Goal: Communication & Community: Share content

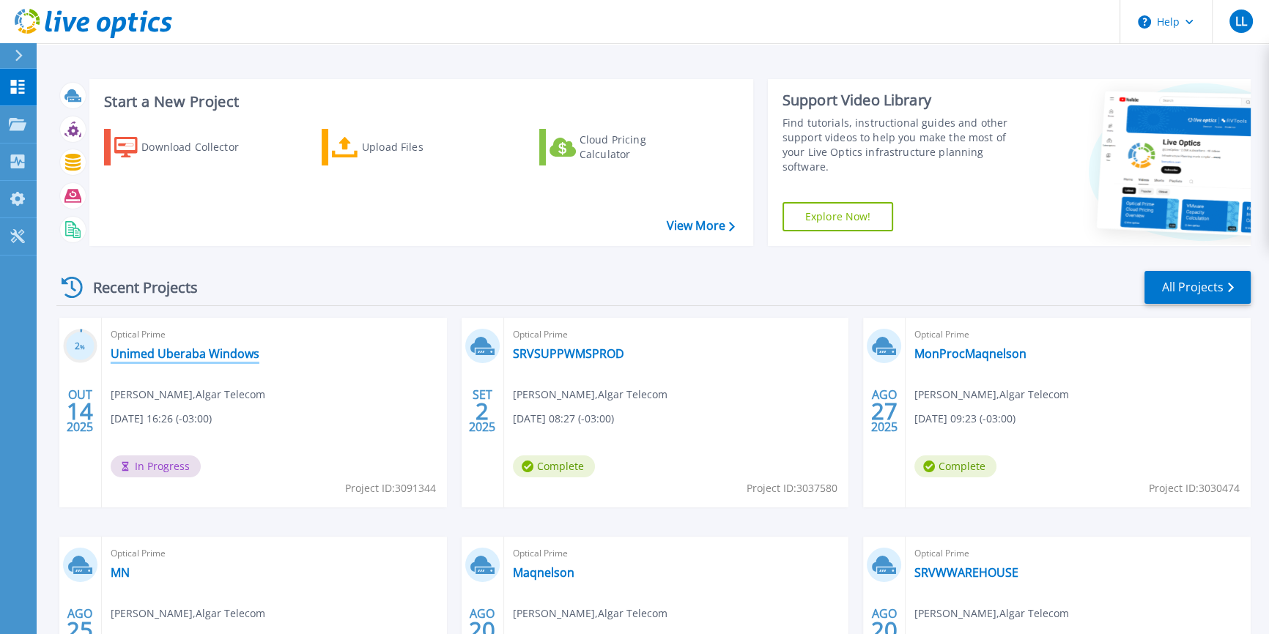
click at [213, 360] on link "Unimed Uberaba Windows" at bounding box center [185, 353] width 149 height 15
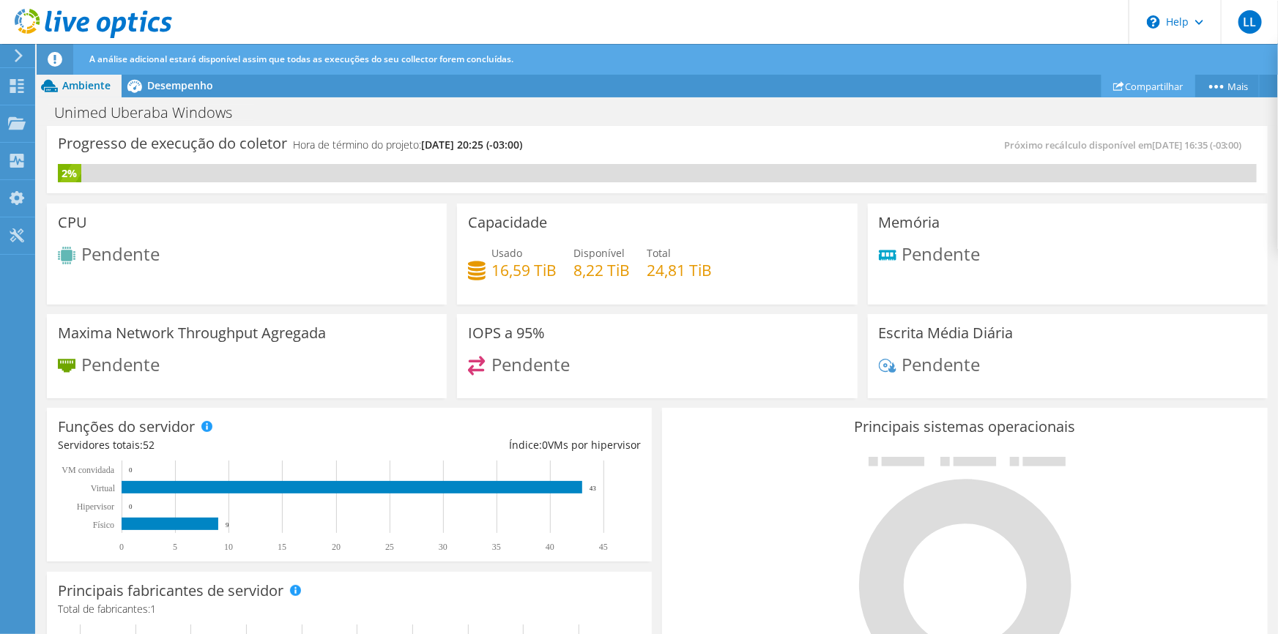
click at [1163, 88] on link "Compartilhar" at bounding box center [1149, 86] width 94 height 23
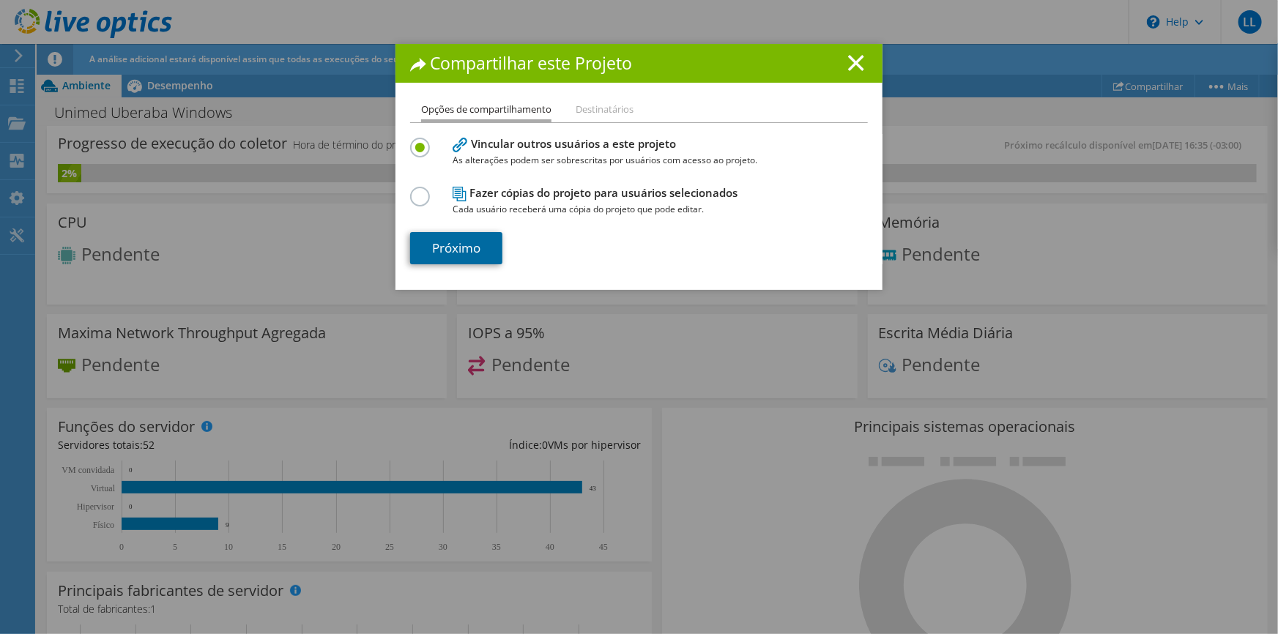
click at [488, 242] on link "Próximo" at bounding box center [456, 248] width 92 height 32
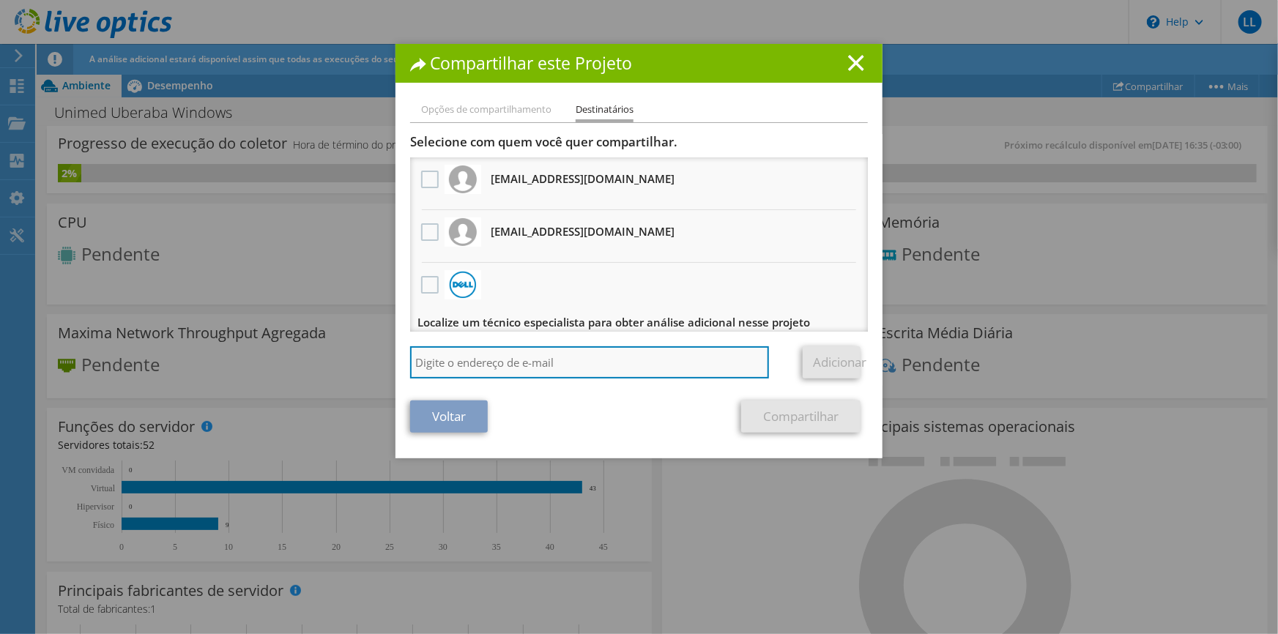
click at [477, 363] on input "search" at bounding box center [589, 362] width 359 height 32
paste input "[EMAIL_ADDRESS][DOMAIN_NAME]"
type input "[EMAIL_ADDRESS][DOMAIN_NAME]"
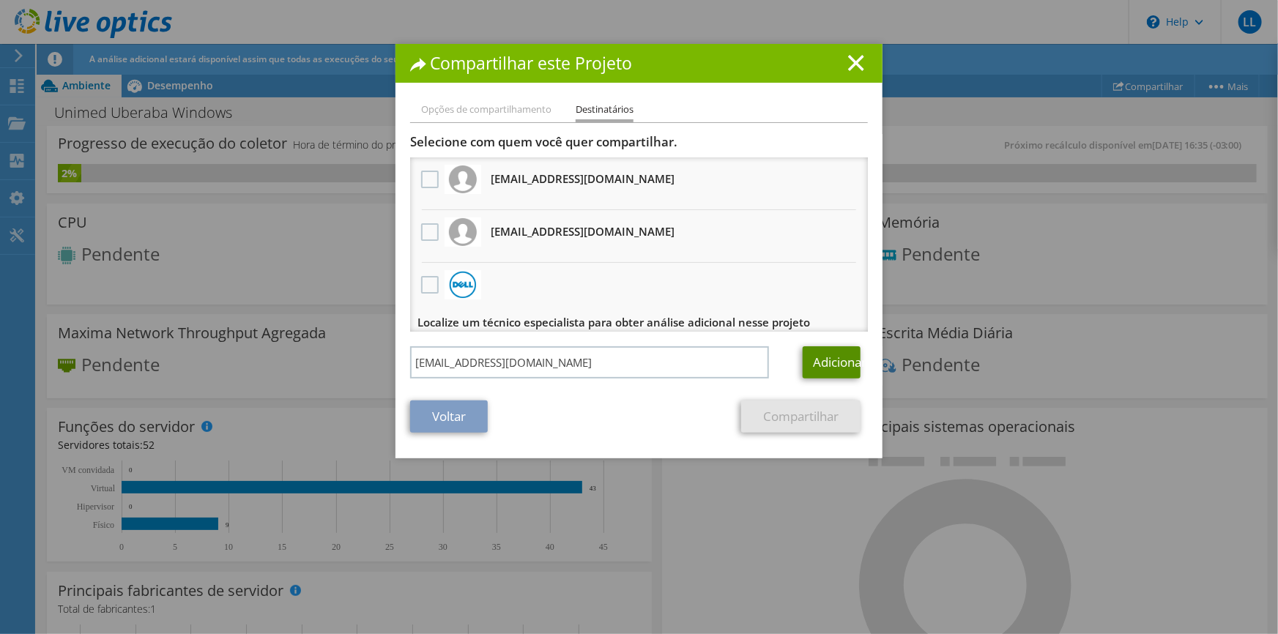
click at [825, 360] on link "Adicionar" at bounding box center [832, 362] width 58 height 32
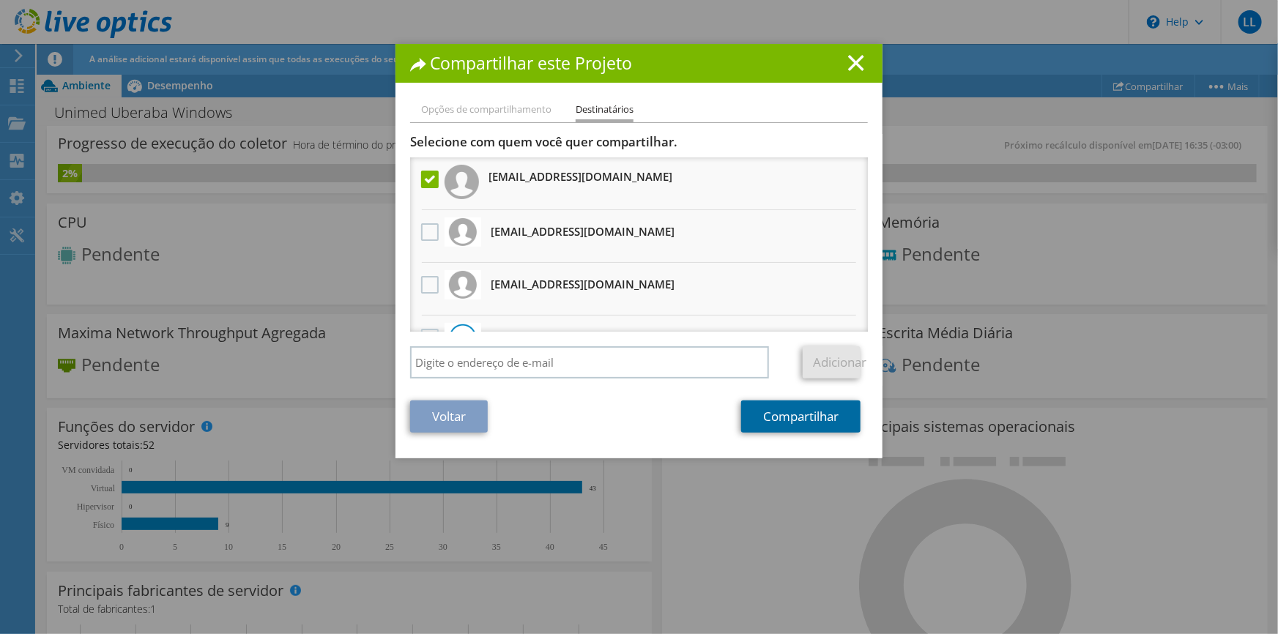
click at [804, 425] on link "Compartilhar" at bounding box center [800, 417] width 119 height 32
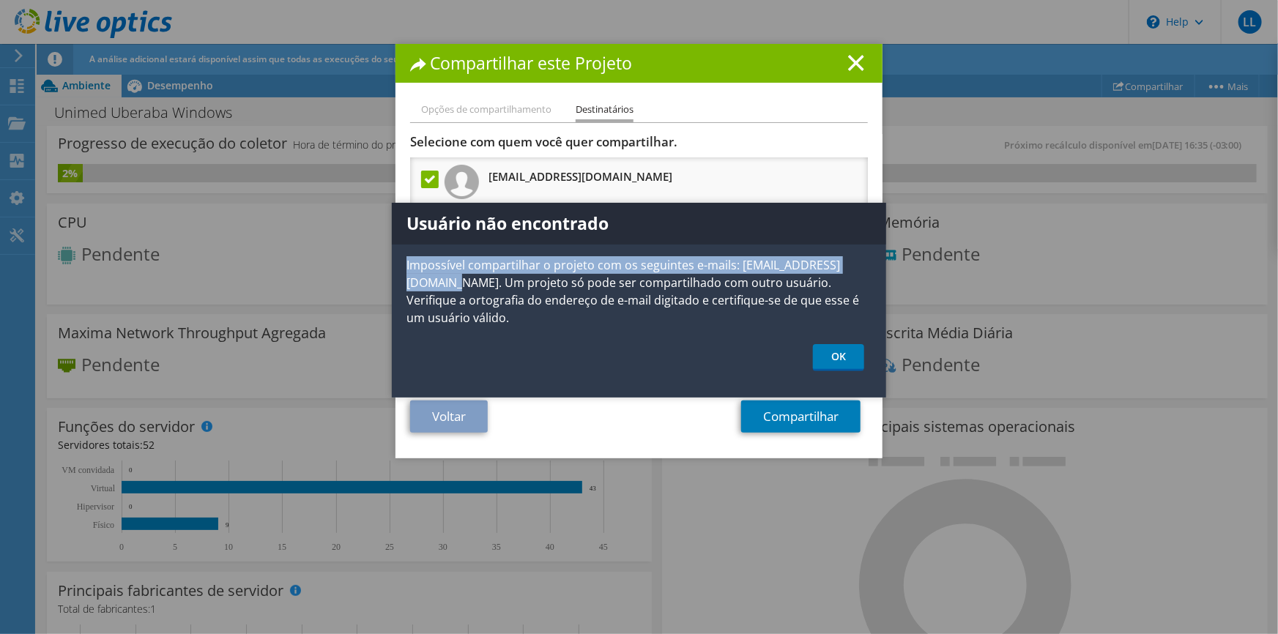
drag, startPoint x: 407, startPoint y: 264, endPoint x: 544, endPoint y: 283, distance: 139.1
click at [544, 283] on p "Impossível compartilhar o projeto com os seguintes e-mails: [EMAIL_ADDRESS][DOM…" at bounding box center [639, 291] width 494 height 70
copy p "Impossível compartilhar o projeto com os seguintes e-mails: [EMAIL_ADDRESS][DOM…"
click at [827, 344] on link "OK" at bounding box center [838, 357] width 51 height 27
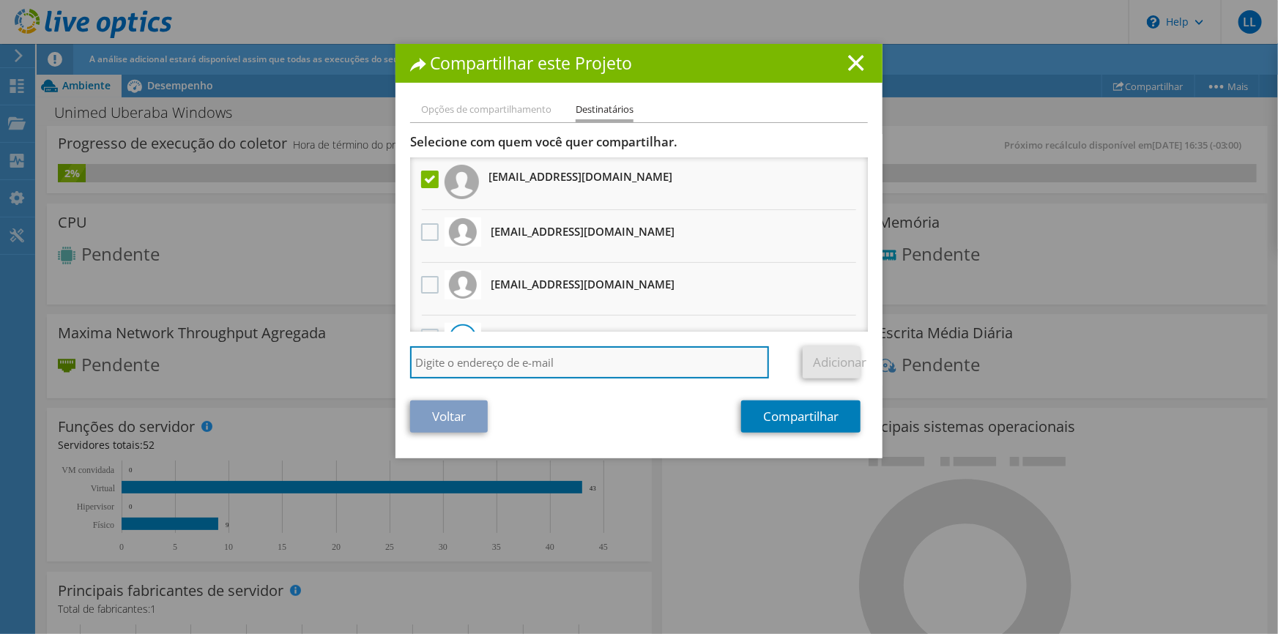
click at [516, 362] on input "search" at bounding box center [589, 362] width 359 height 32
paste input "[EMAIL_ADDRESS][DOMAIN_NAME]"
type input "[EMAIL_ADDRESS][DOMAIN_NAME]"
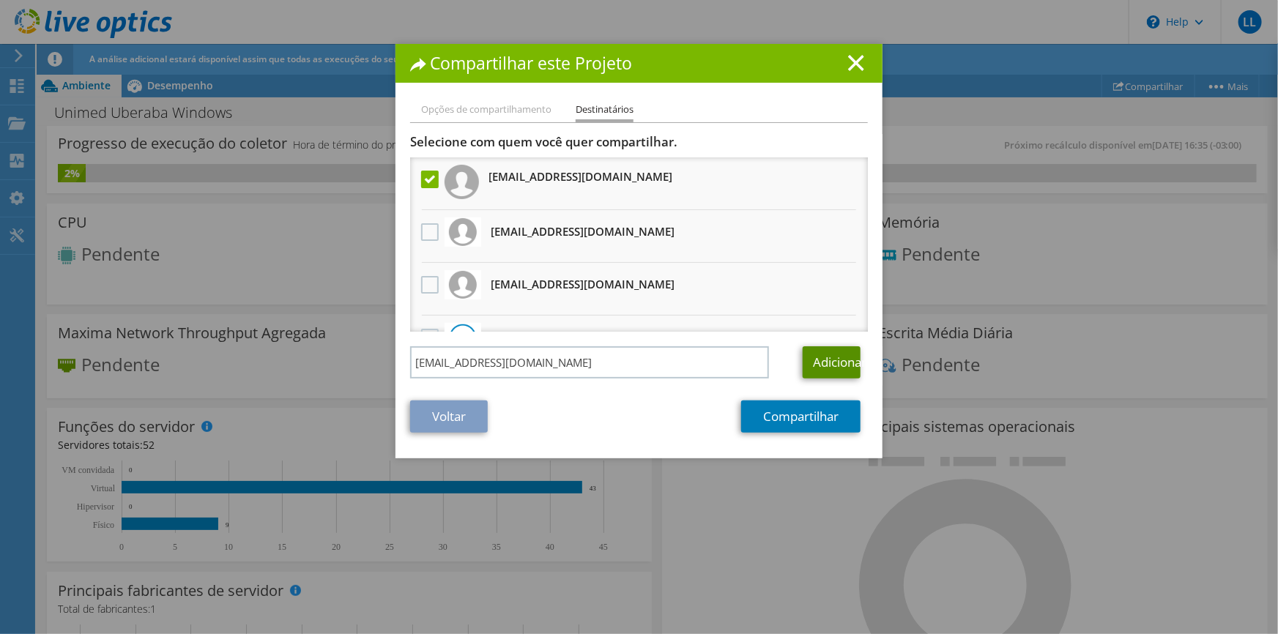
click at [827, 363] on link "Adicionar" at bounding box center [832, 362] width 58 height 32
click at [422, 227] on label at bounding box center [431, 232] width 21 height 18
click at [0, 0] on input "checkbox" at bounding box center [0, 0] width 0 height 0
click at [784, 420] on link "Compartilhar" at bounding box center [800, 417] width 119 height 32
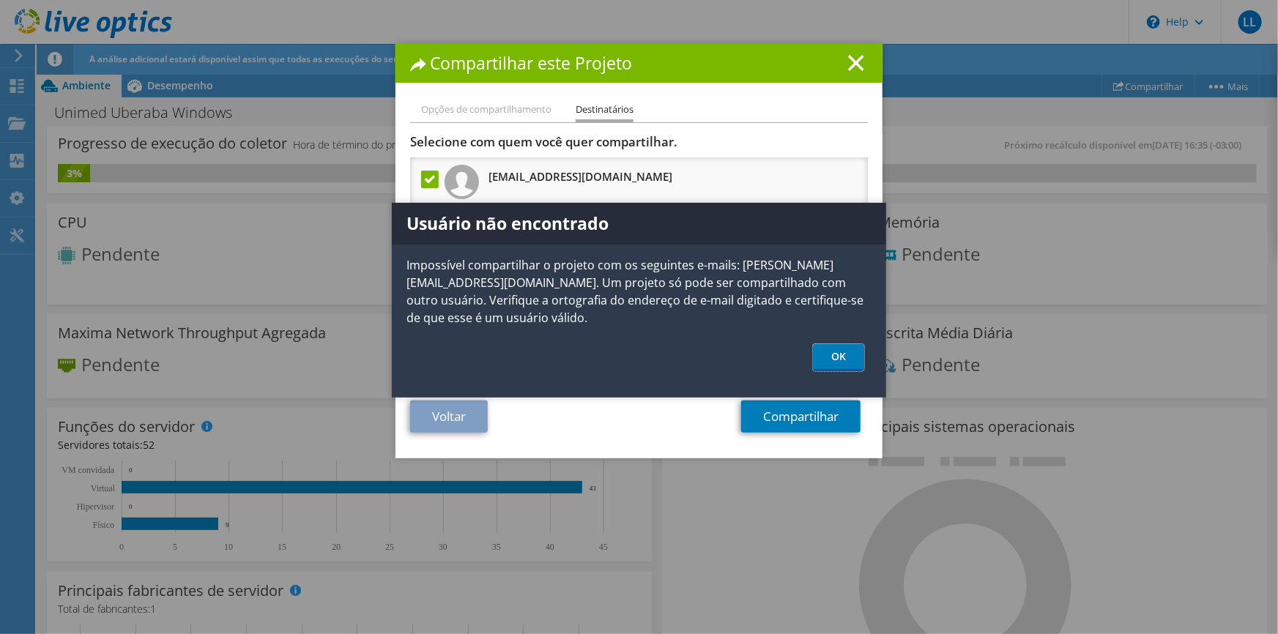
click at [841, 355] on link "OK" at bounding box center [838, 357] width 51 height 27
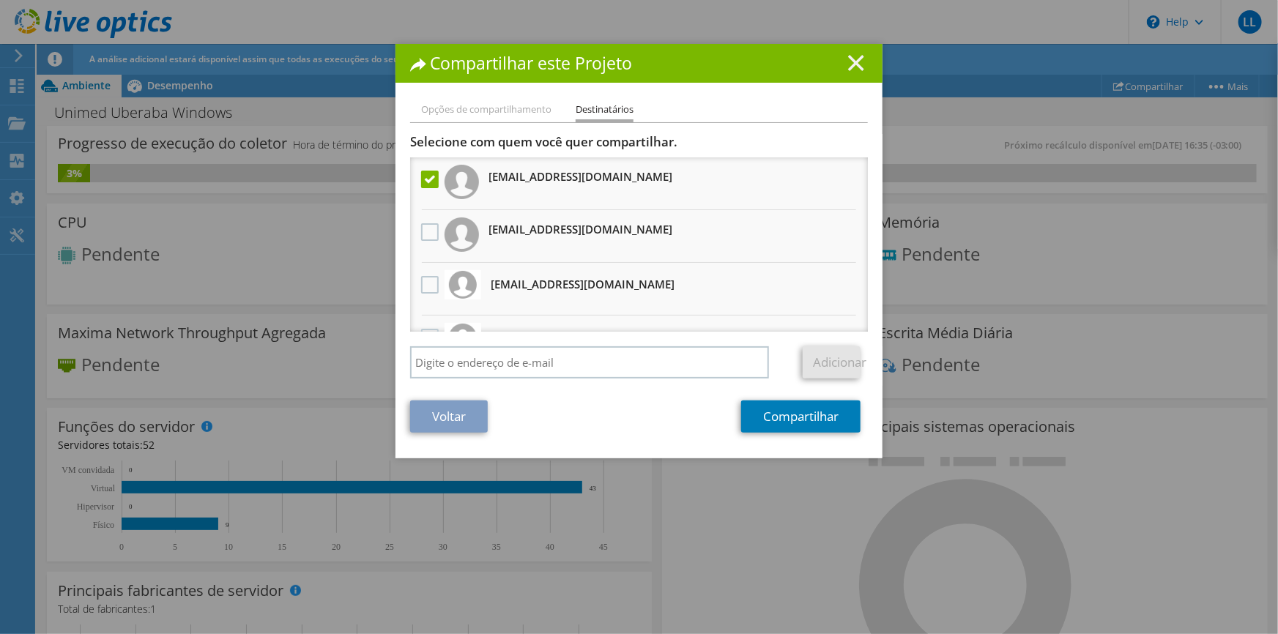
click at [853, 62] on icon at bounding box center [856, 63] width 16 height 16
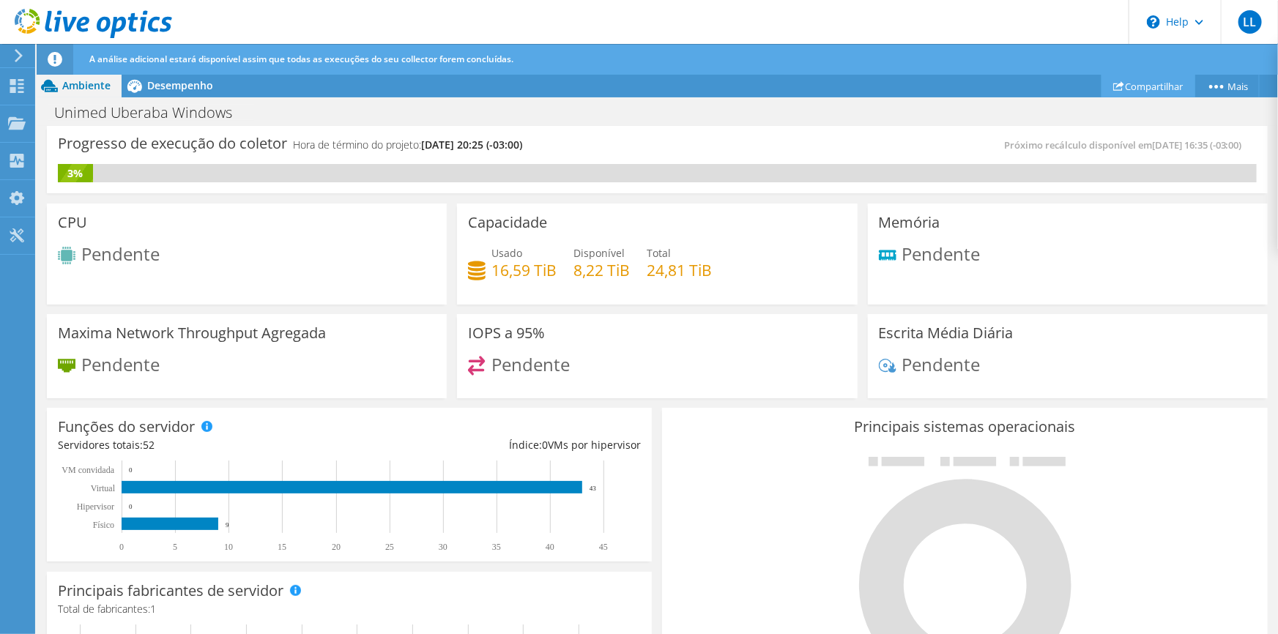
click at [1146, 81] on link "Compartilhar" at bounding box center [1149, 86] width 94 height 23
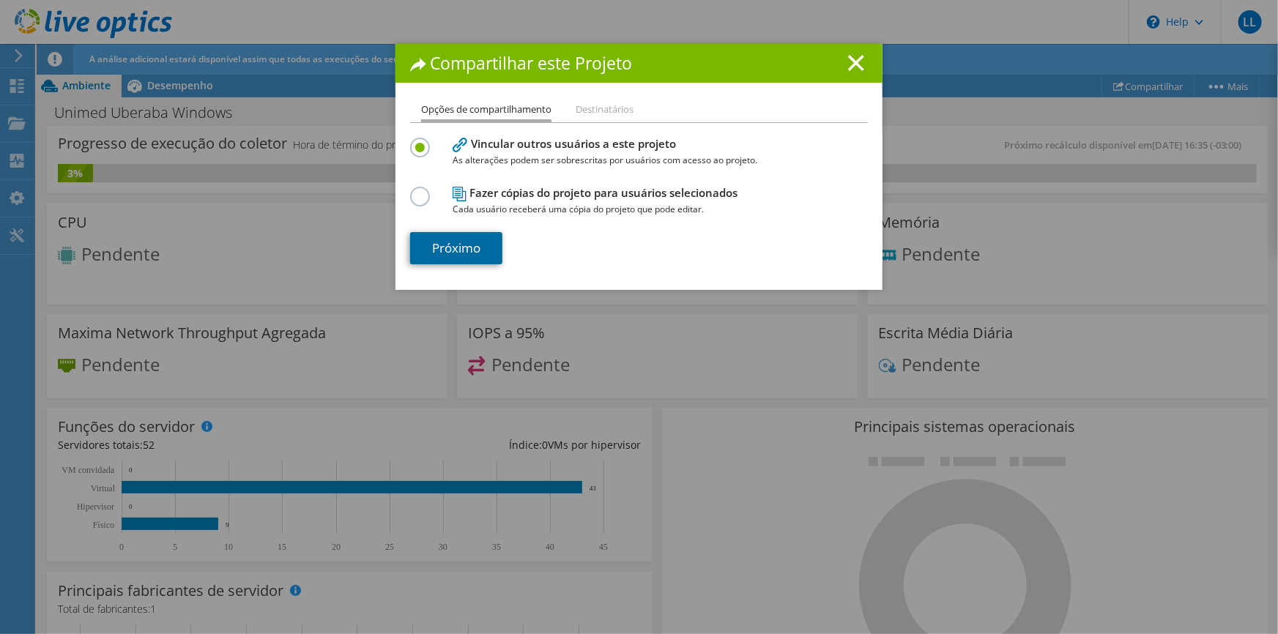
click at [476, 249] on link "Próximo" at bounding box center [456, 248] width 92 height 32
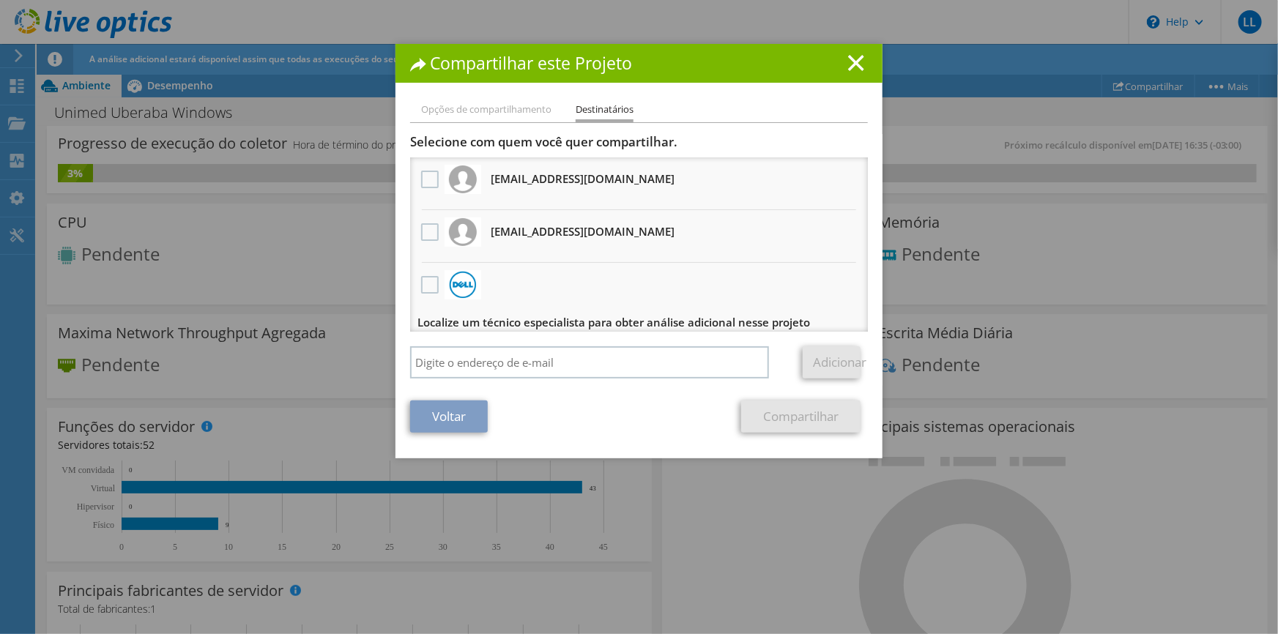
scroll to position [8, 0]
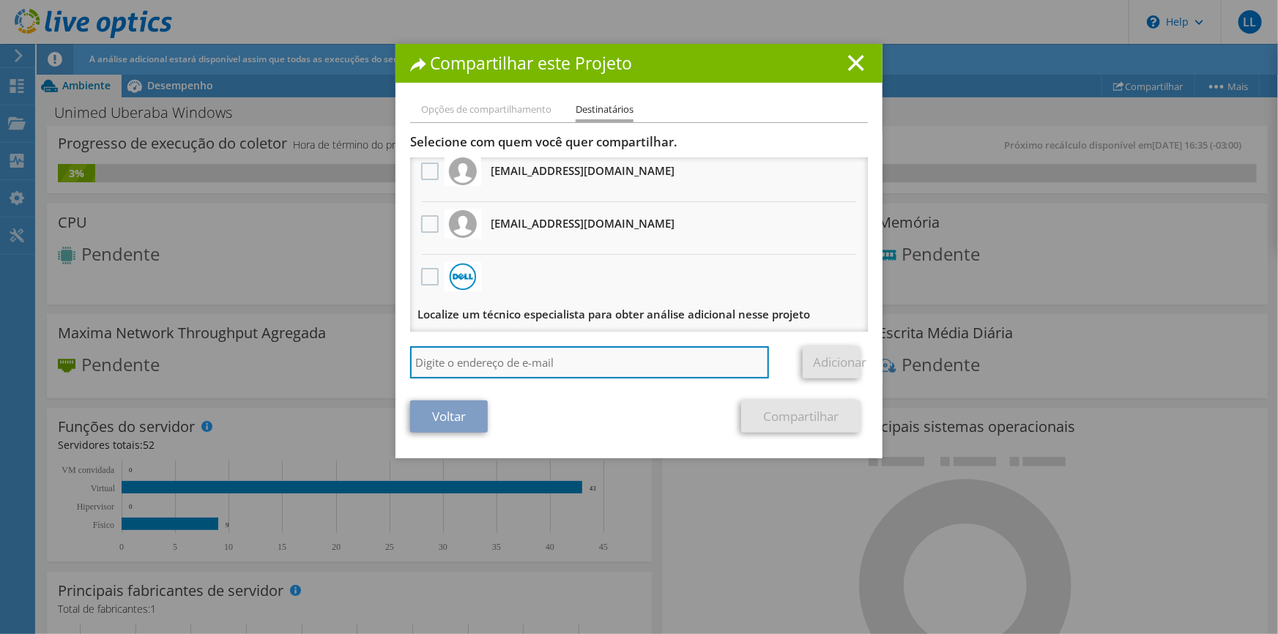
click at [467, 359] on input "search" at bounding box center [589, 362] width 359 height 32
paste input "[EMAIL_ADDRESS][DOMAIN_NAME]"
type input "[EMAIL_ADDRESS][DOMAIN_NAME]"
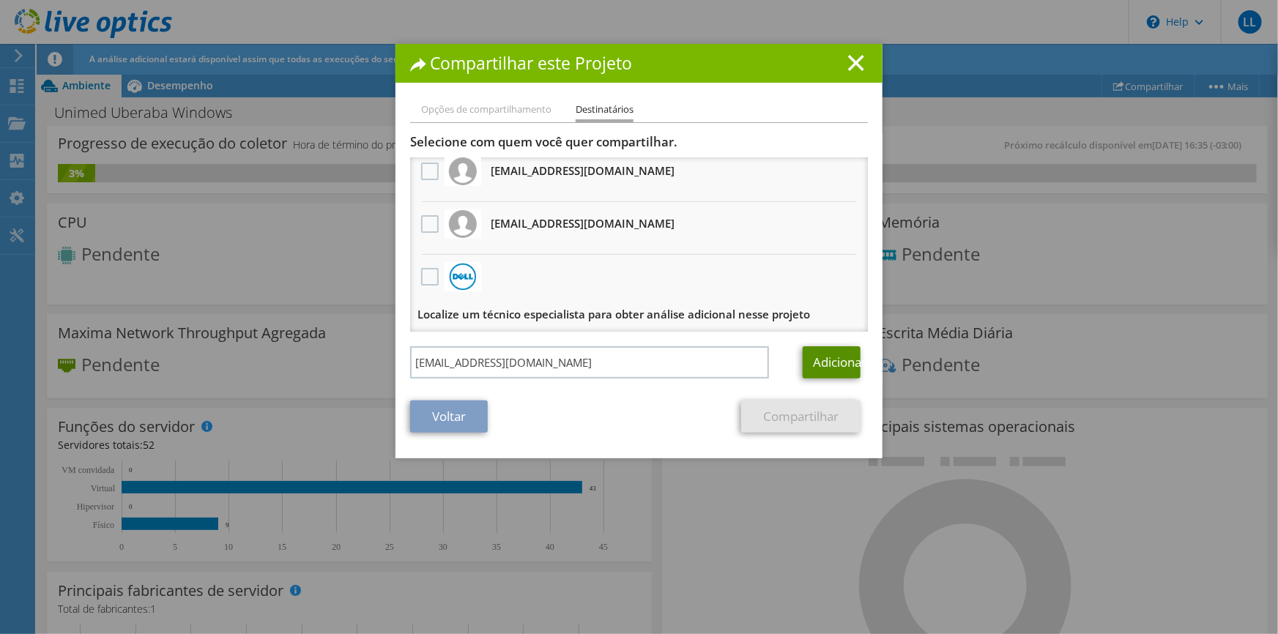
click at [823, 350] on link "Adicionar" at bounding box center [832, 362] width 58 height 32
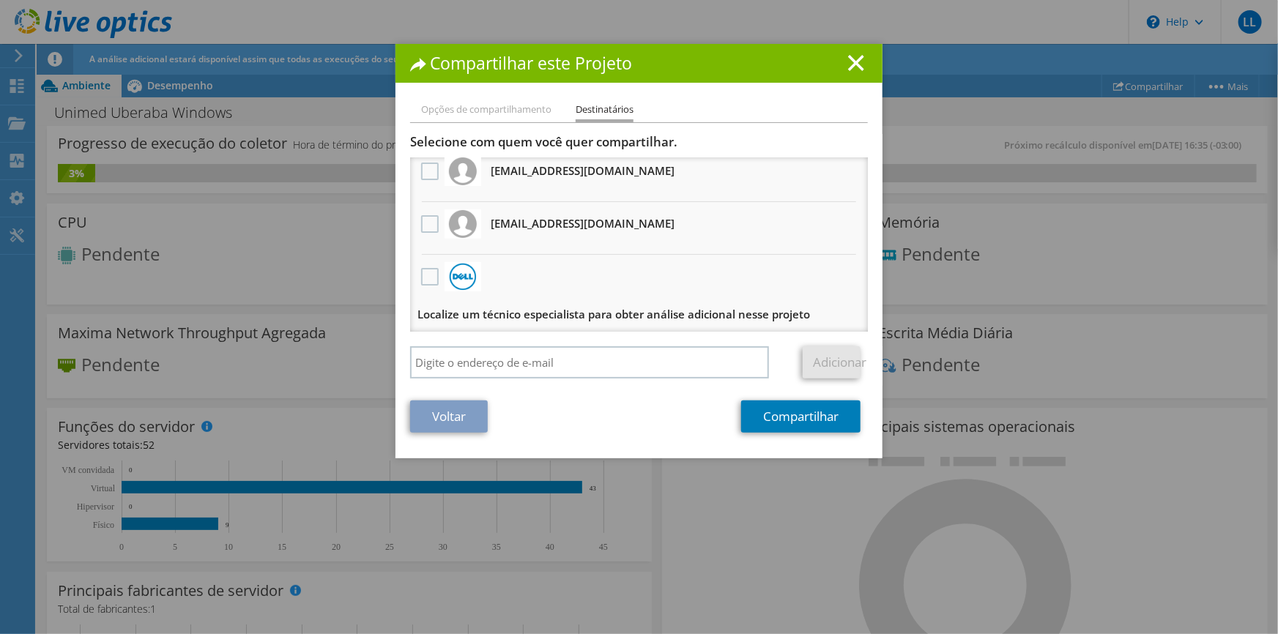
scroll to position [0, 0]
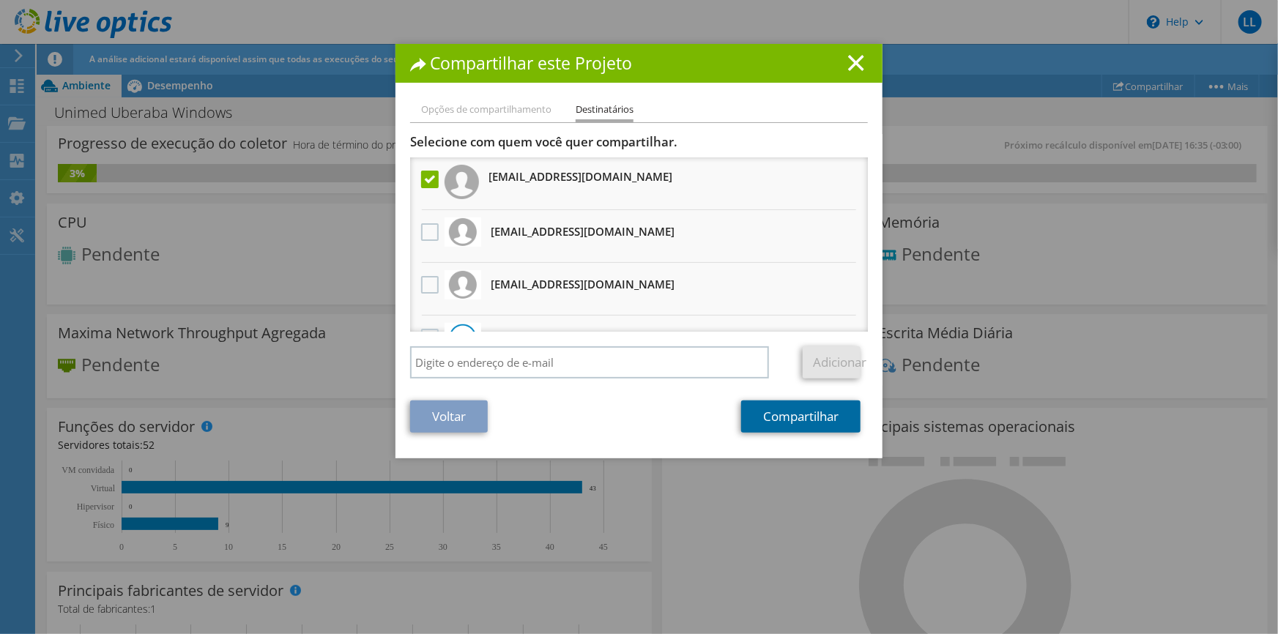
click at [761, 420] on link "Compartilhar" at bounding box center [800, 417] width 119 height 32
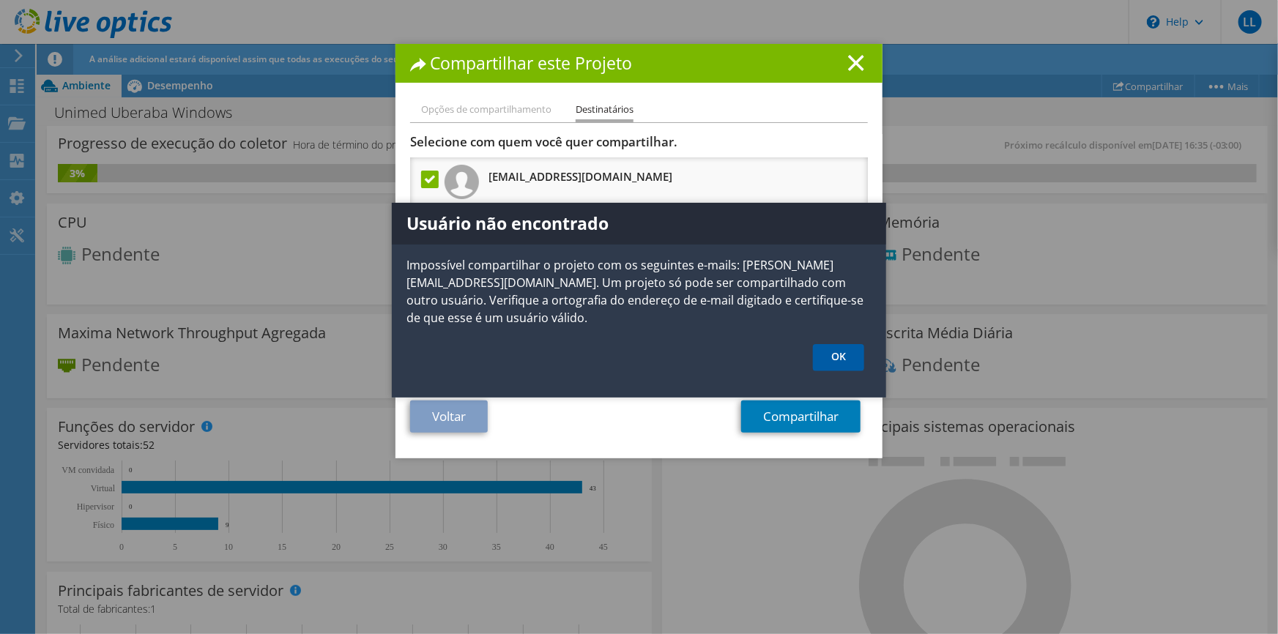
click at [836, 355] on link "OK" at bounding box center [838, 357] width 51 height 27
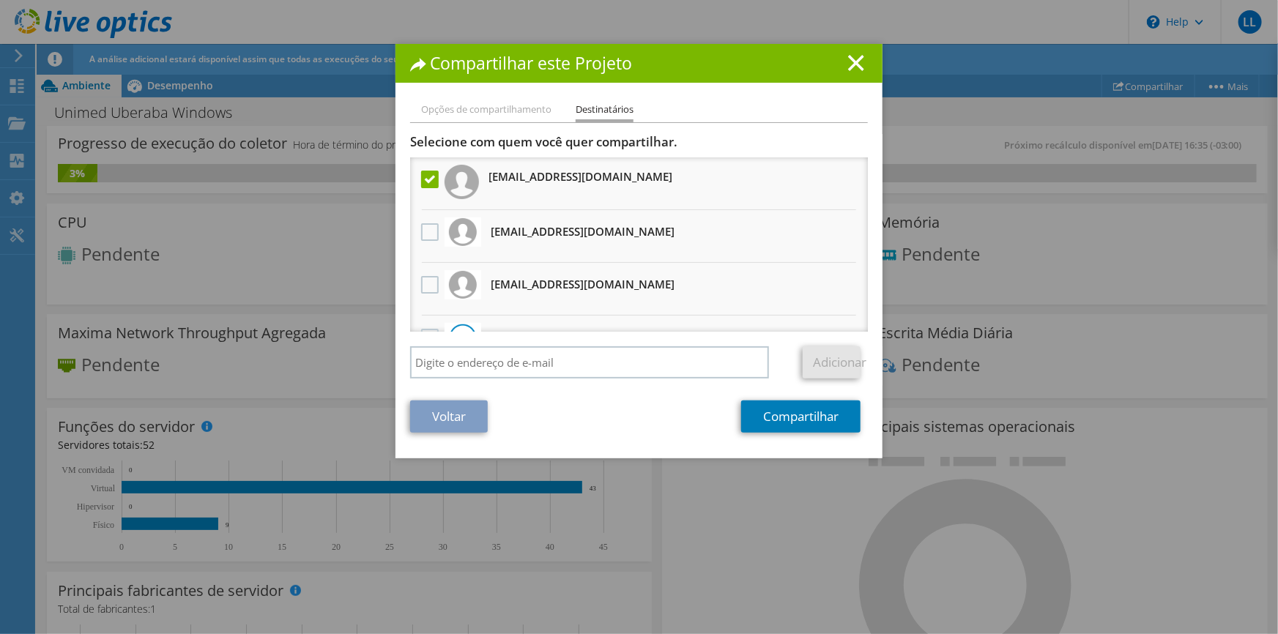
scroll to position [61, 0]
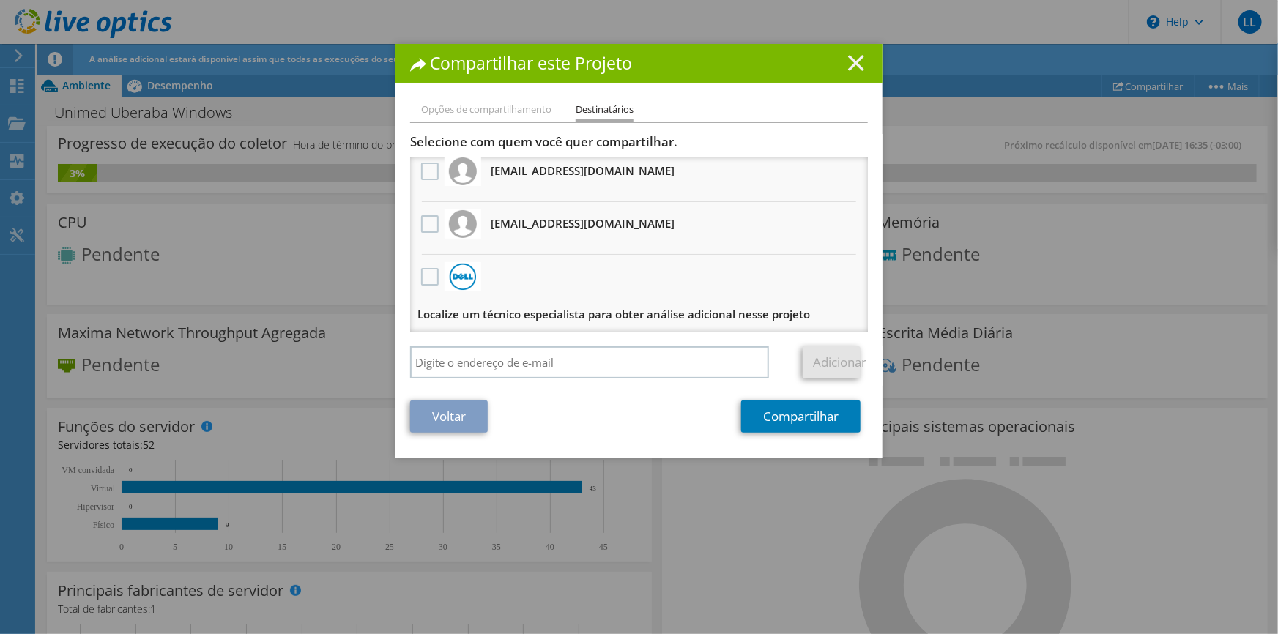
click at [853, 59] on line at bounding box center [856, 63] width 15 height 15
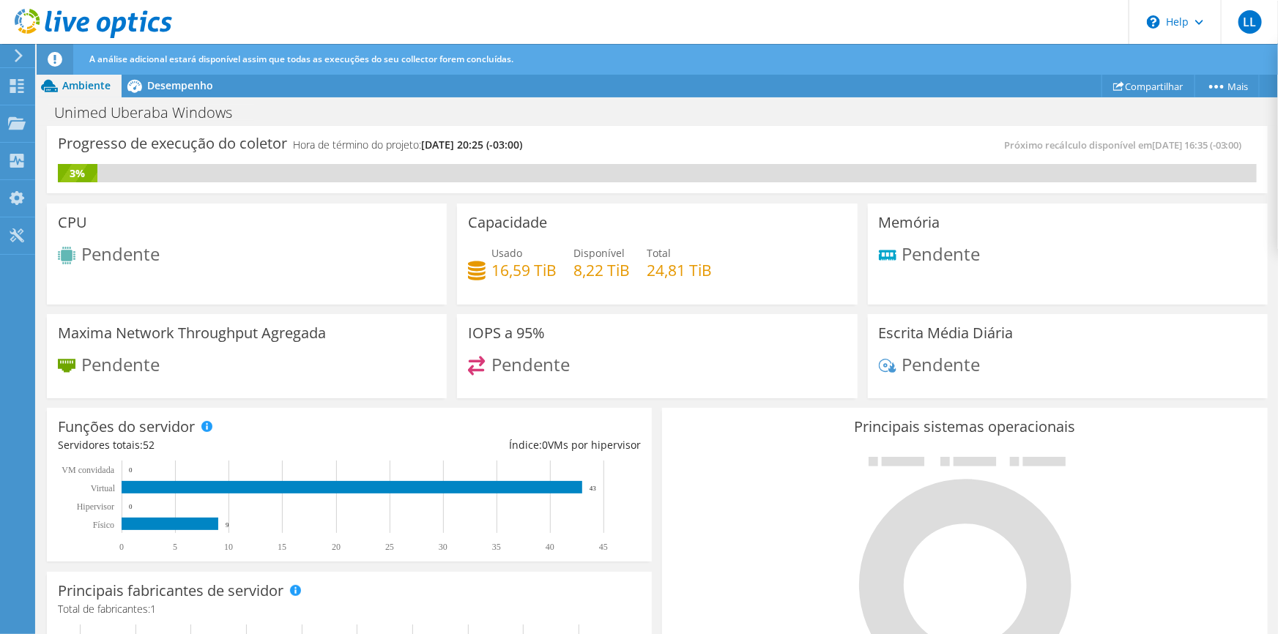
scroll to position [0, 0]
click at [1163, 84] on link "Compartilhar" at bounding box center [1149, 86] width 94 height 23
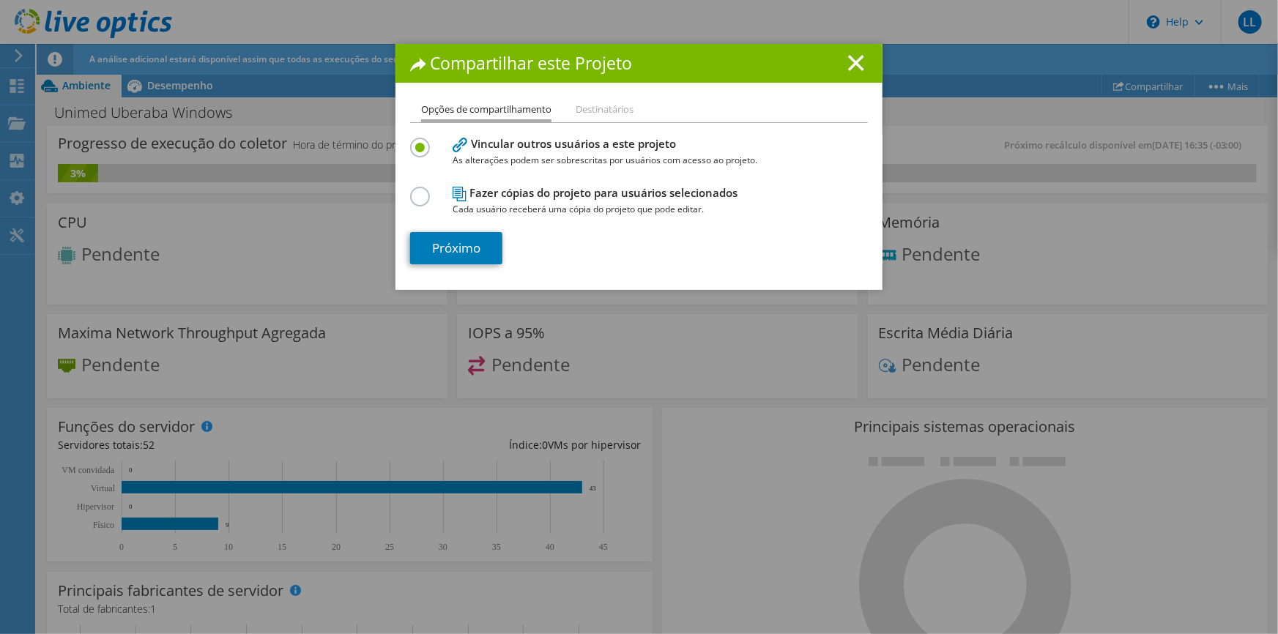
click at [608, 109] on li "Destinatários" at bounding box center [605, 110] width 58 height 18
click at [485, 249] on link "Próximo" at bounding box center [456, 248] width 92 height 32
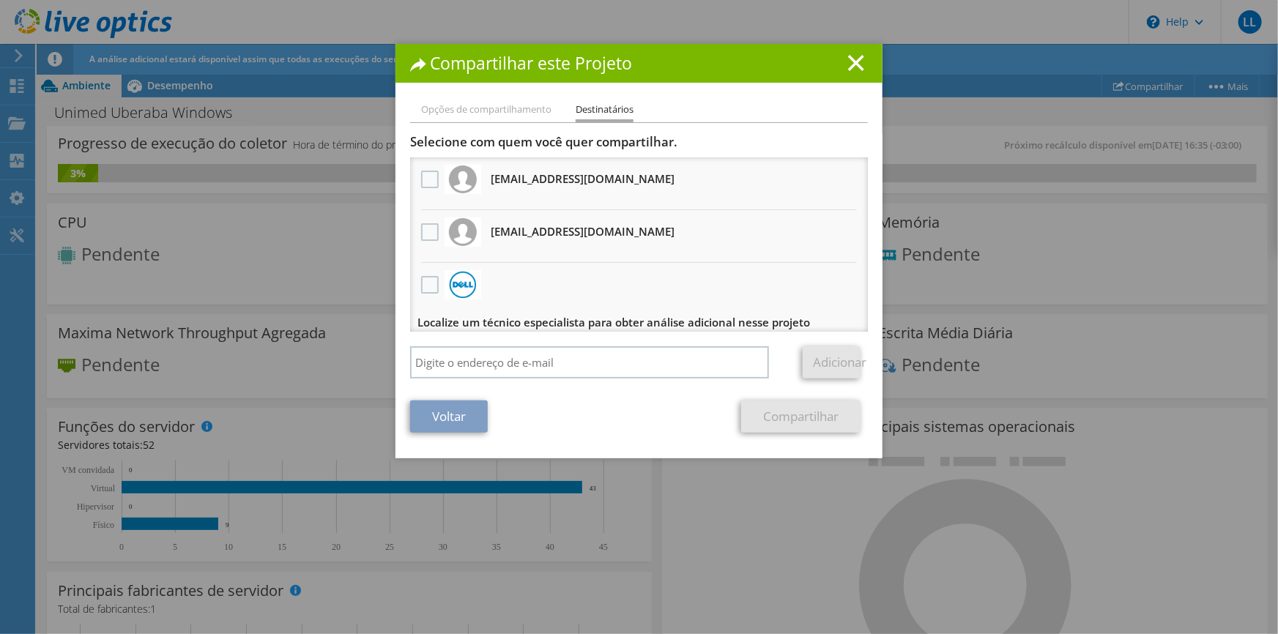
scroll to position [8, 0]
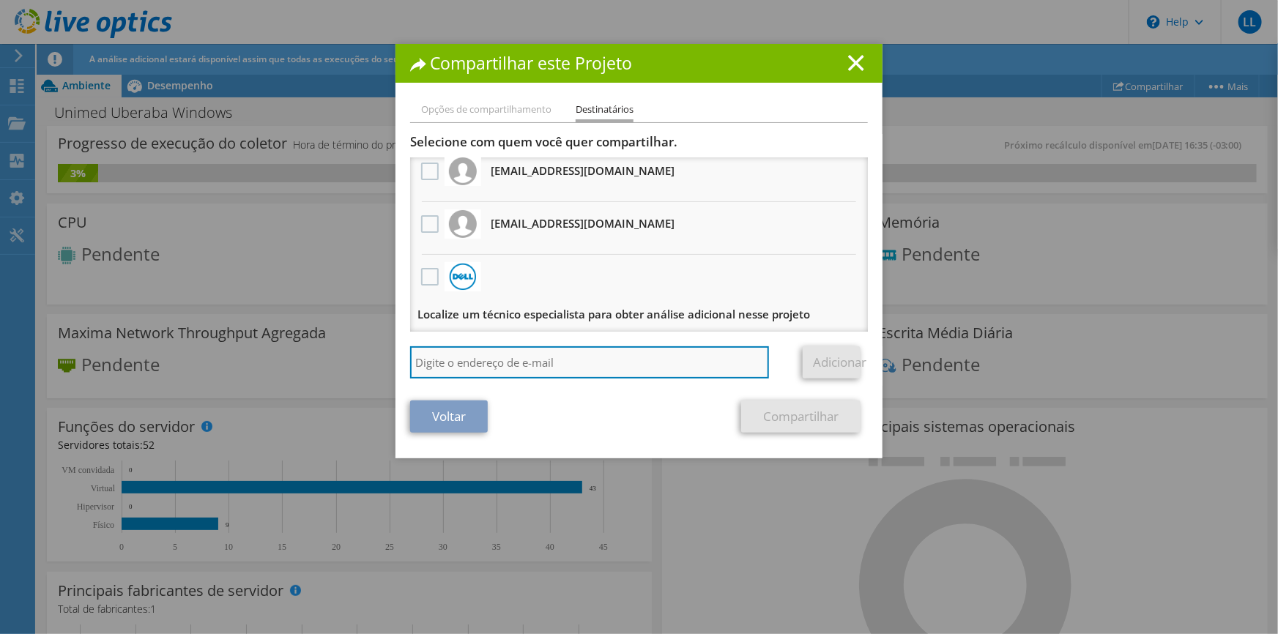
click at [479, 359] on input "search" at bounding box center [589, 362] width 359 height 32
paste input "[EMAIL_ADDRESS][DOMAIN_NAME]"
type input "[EMAIL_ADDRESS][DOMAIN_NAME]"
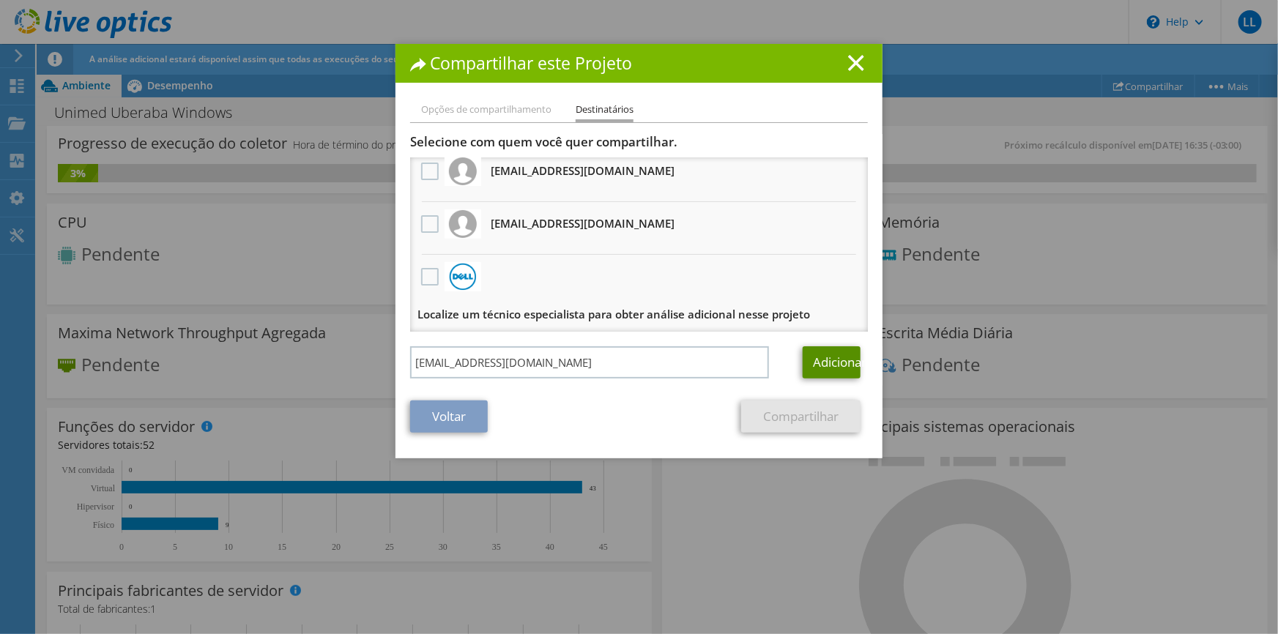
click at [811, 359] on link "Adicionar" at bounding box center [832, 362] width 58 height 32
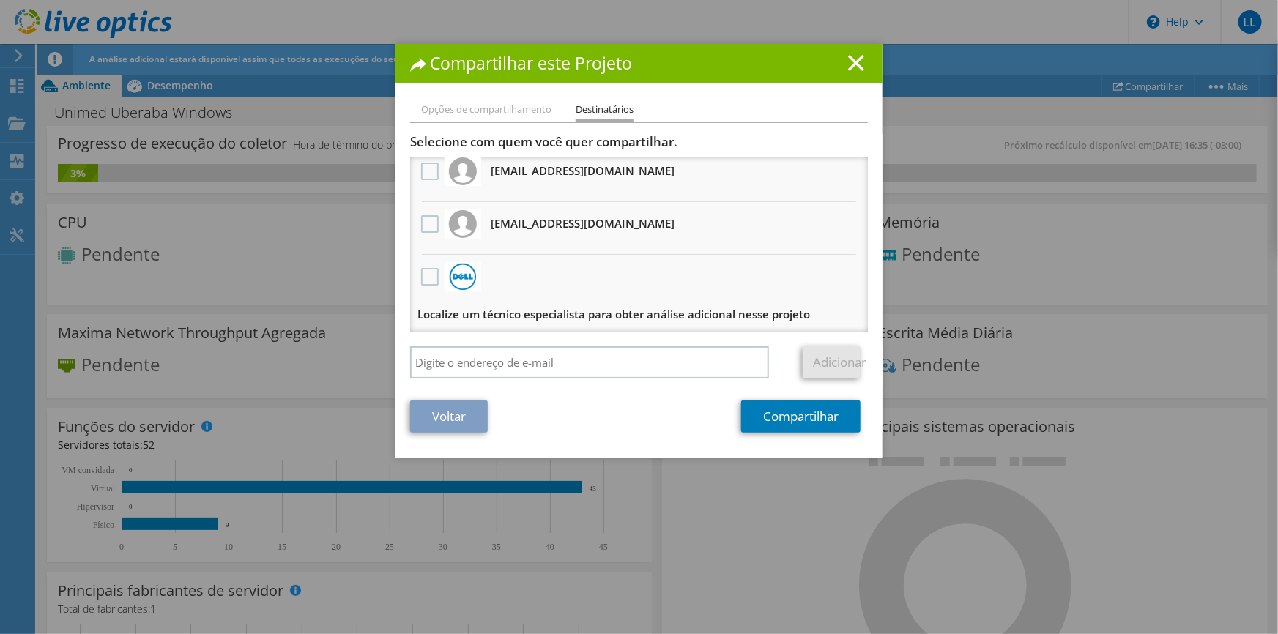
scroll to position [0, 0]
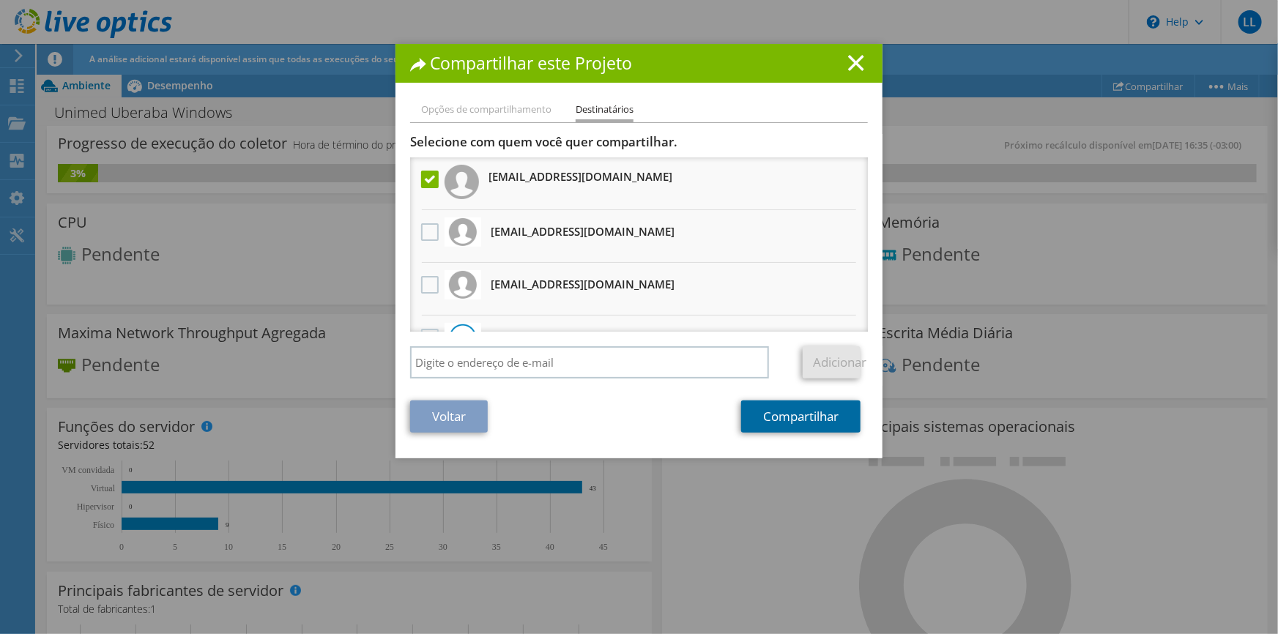
click at [782, 419] on link "Compartilhar" at bounding box center [800, 417] width 119 height 32
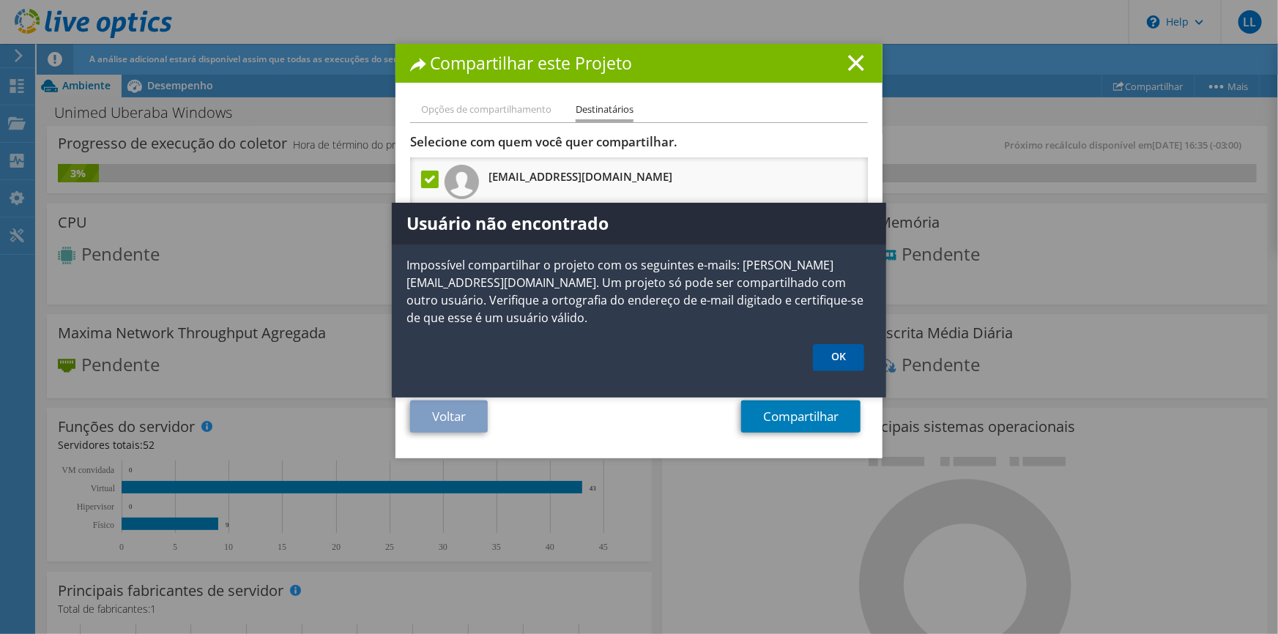
click at [851, 347] on link "OK" at bounding box center [838, 357] width 51 height 27
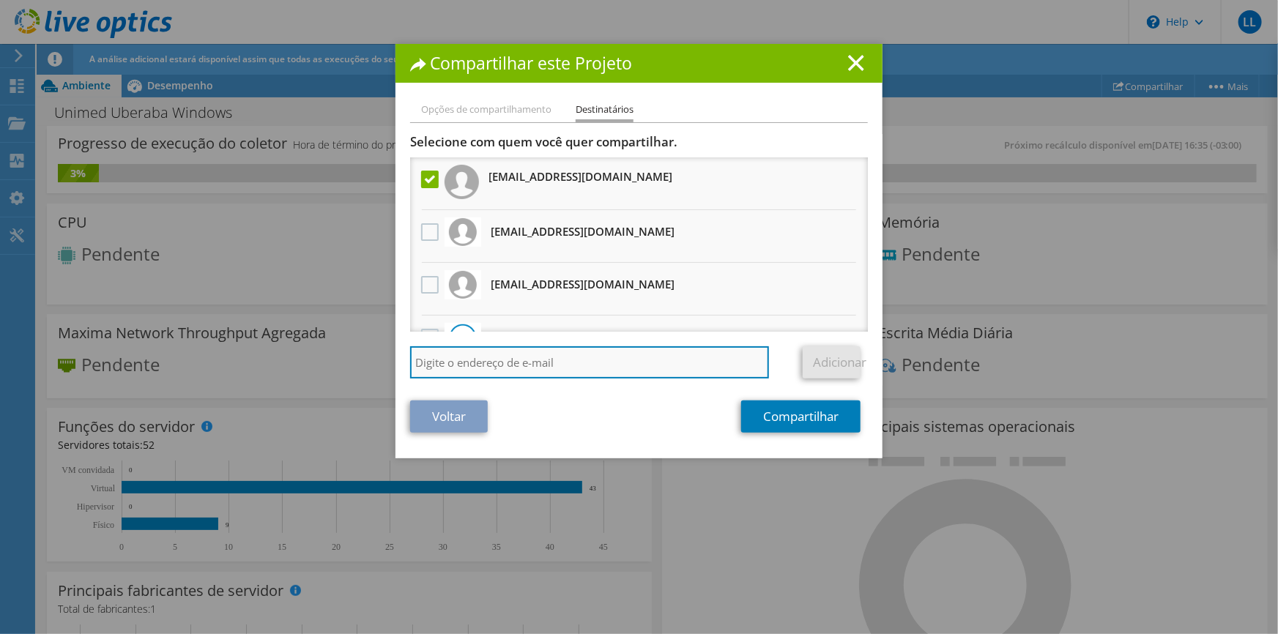
drag, startPoint x: 527, startPoint y: 368, endPoint x: 538, endPoint y: 371, distance: 11.4
click at [531, 370] on input "search" at bounding box center [589, 362] width 359 height 32
paste input "[EMAIL_ADDRESS][DOMAIN_NAME]"
drag, startPoint x: 454, startPoint y: 362, endPoint x: 483, endPoint y: 364, distance: 28.7
click at [483, 364] on input "[EMAIL_ADDRESS][DOMAIN_NAME]" at bounding box center [589, 362] width 359 height 32
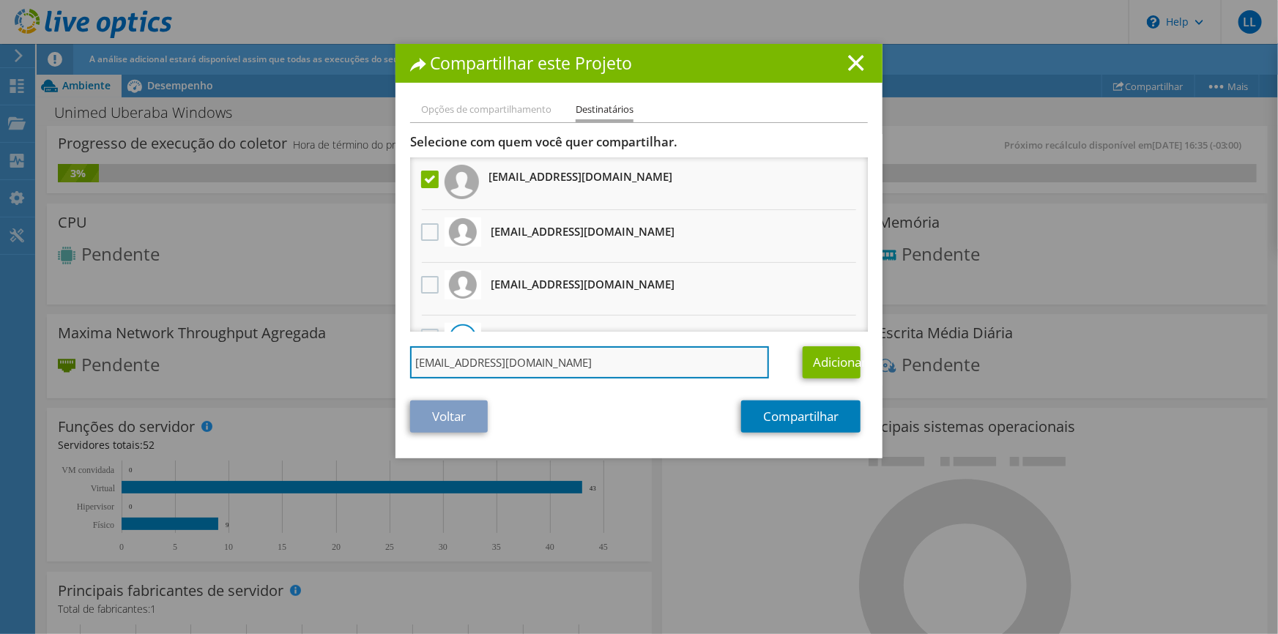
click at [480, 363] on input "[EMAIL_ADDRESS][DOMAIN_NAME]" at bounding box center [589, 362] width 359 height 32
type input "[PERSON_NAME][EMAIL_ADDRESS][DOMAIN_NAME]"
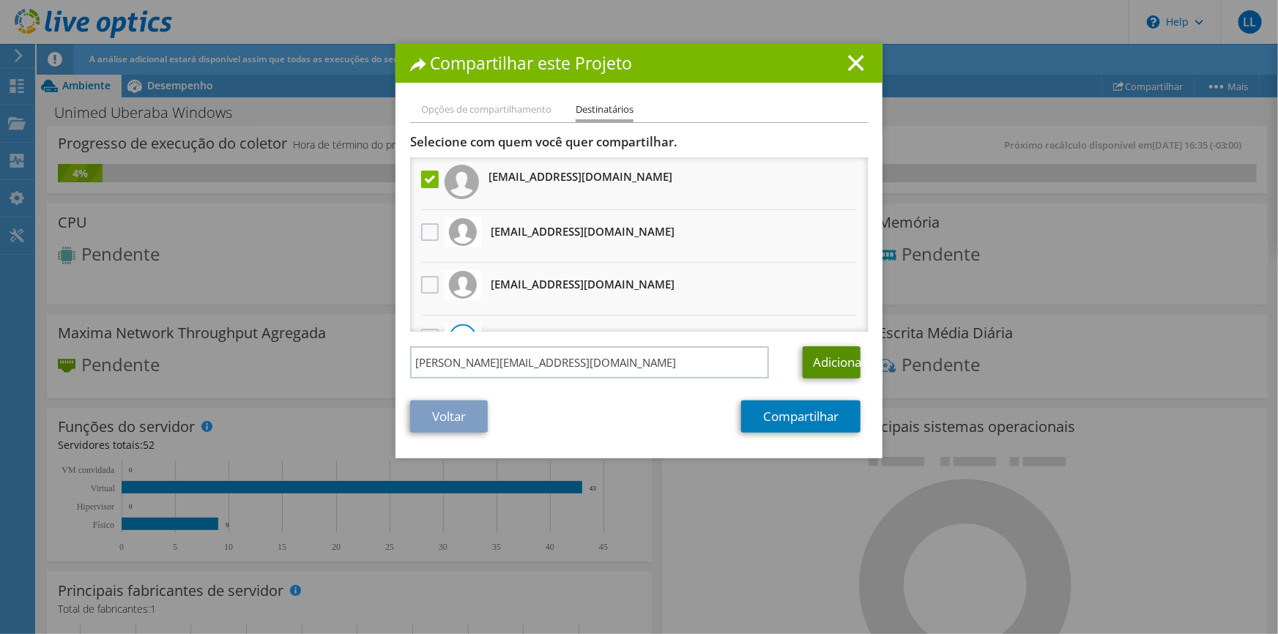
click at [828, 364] on link "Adicionar" at bounding box center [832, 362] width 58 height 32
click at [429, 234] on label at bounding box center [431, 232] width 21 height 18
click at [0, 0] on input "checkbox" at bounding box center [0, 0] width 0 height 0
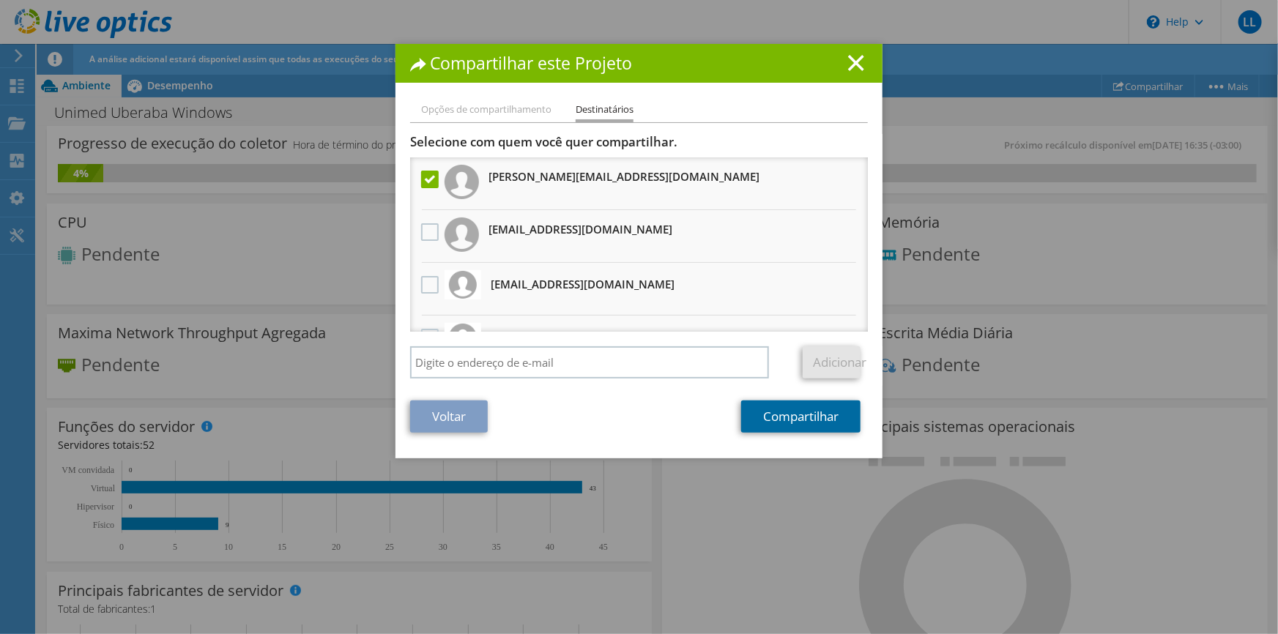
click at [805, 420] on link "Compartilhar" at bounding box center [800, 417] width 119 height 32
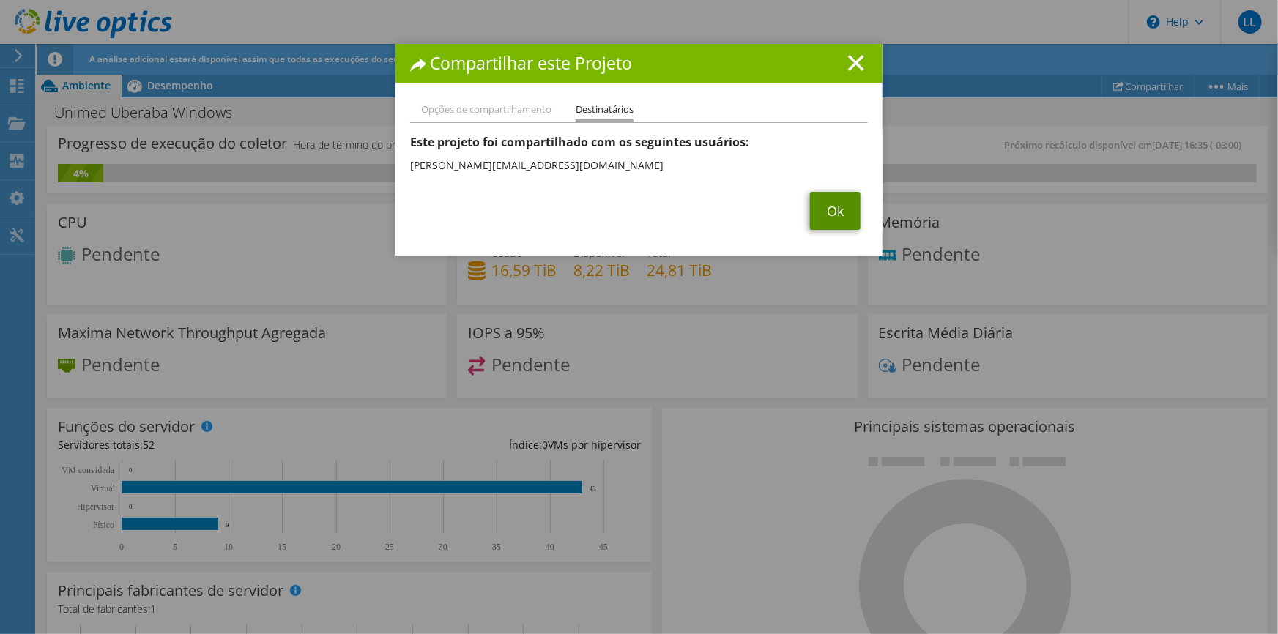
click at [829, 212] on link "Ok" at bounding box center [835, 211] width 51 height 38
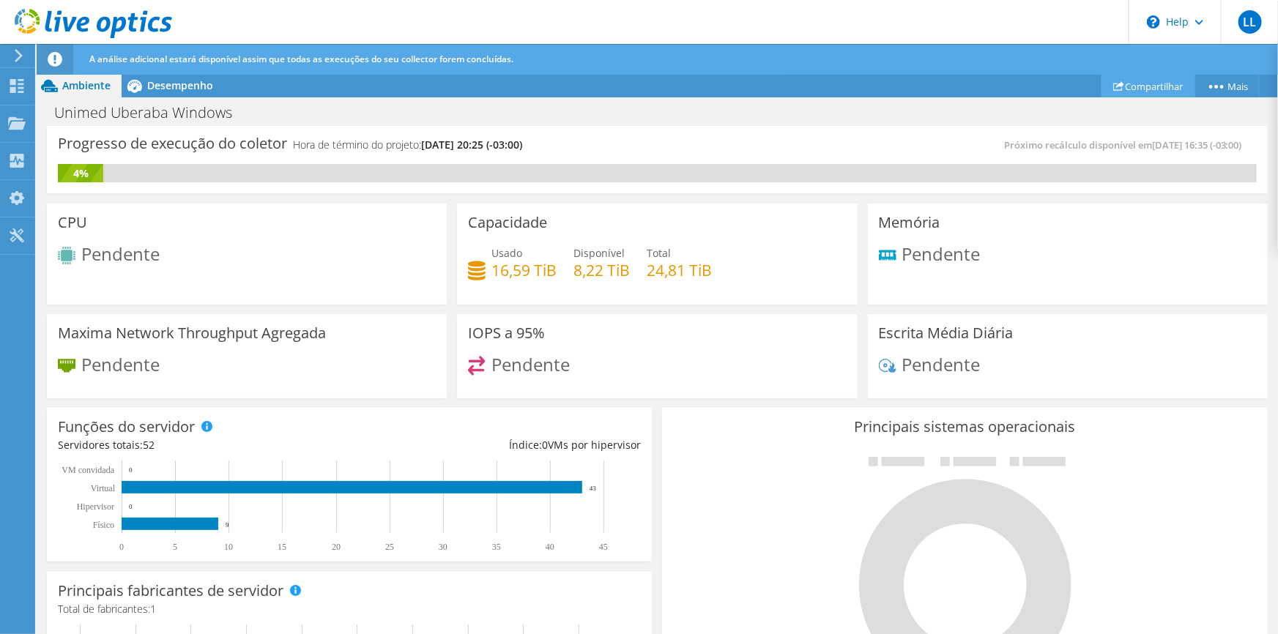
click at [1150, 85] on link "Compartilhar" at bounding box center [1149, 86] width 94 height 23
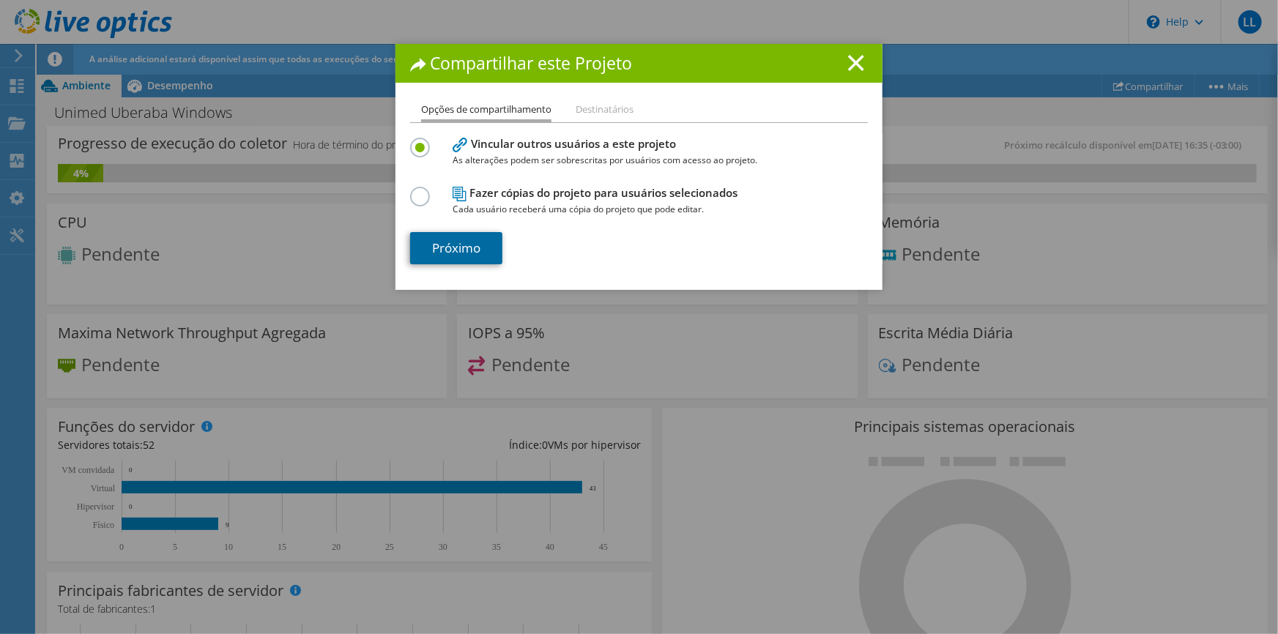
click at [471, 244] on link "Próximo" at bounding box center [456, 248] width 92 height 32
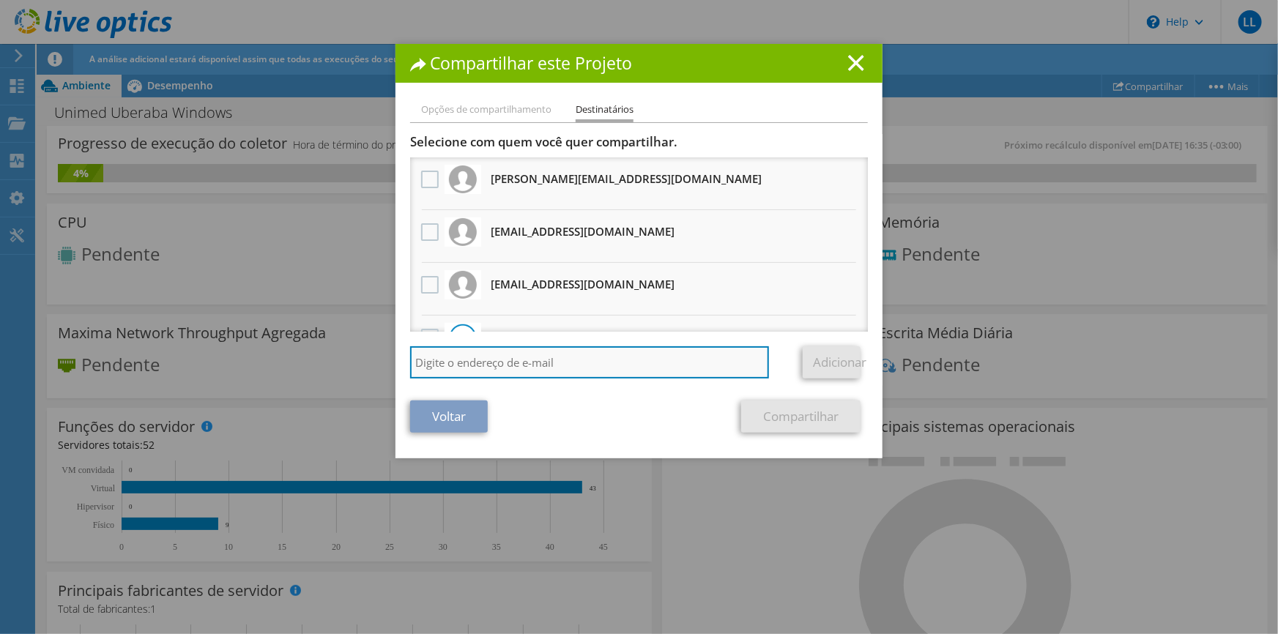
click at [498, 369] on input "search" at bounding box center [589, 362] width 359 height 32
paste input "[EMAIL_ADDRESS][DOMAIN_NAME]"
click at [488, 361] on input "[EMAIL_ADDRESS][DOMAIN_NAME]" at bounding box center [589, 362] width 359 height 32
type input "[EMAIL_ADDRESS][DOMAIN_NAME]"
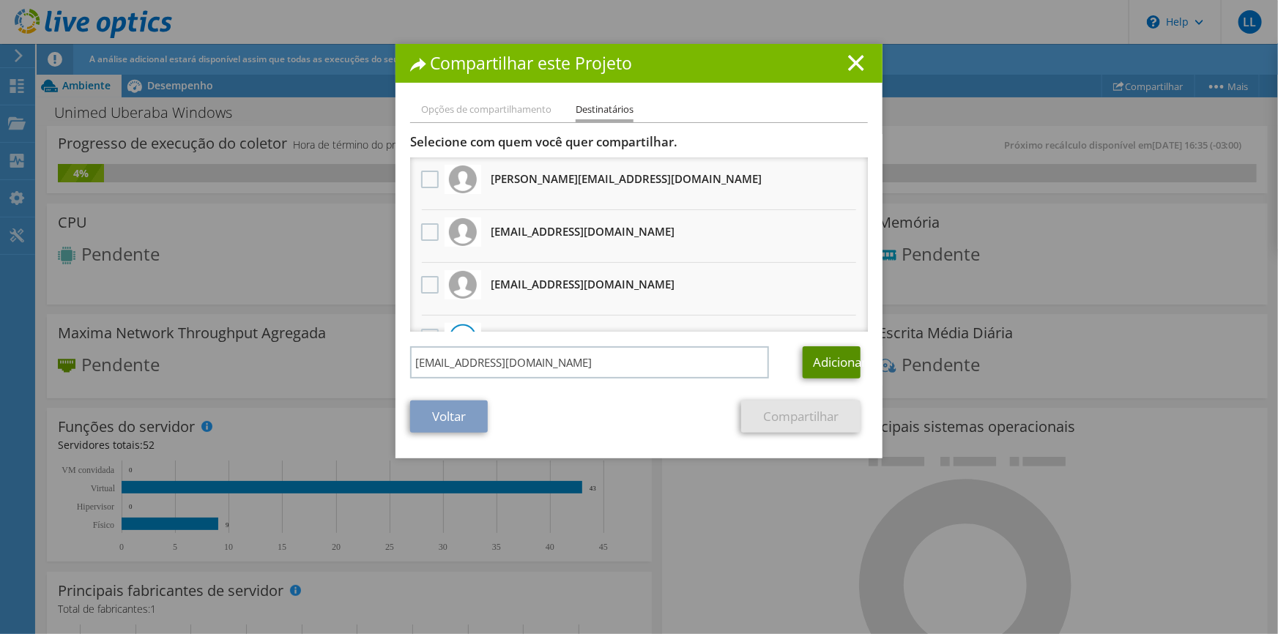
click at [816, 356] on link "Adicionar" at bounding box center [832, 362] width 58 height 32
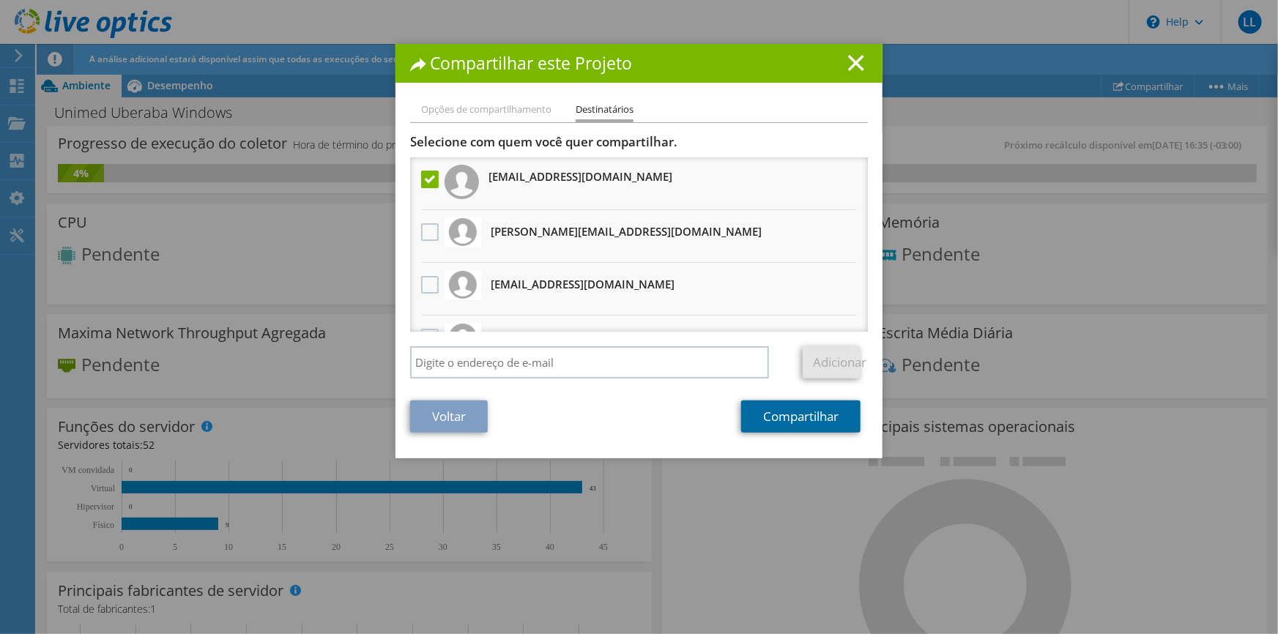
click at [775, 430] on link "Compartilhar" at bounding box center [800, 417] width 119 height 32
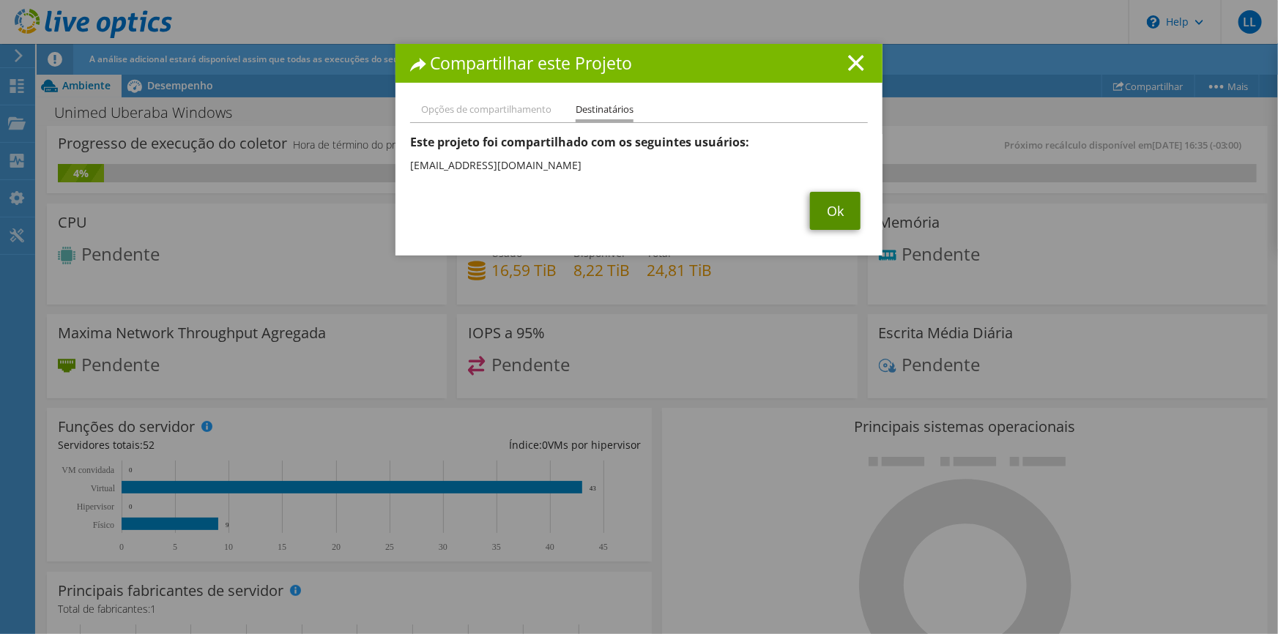
click at [830, 216] on link "Ok" at bounding box center [835, 211] width 51 height 38
